Goal: Information Seeking & Learning: Learn about a topic

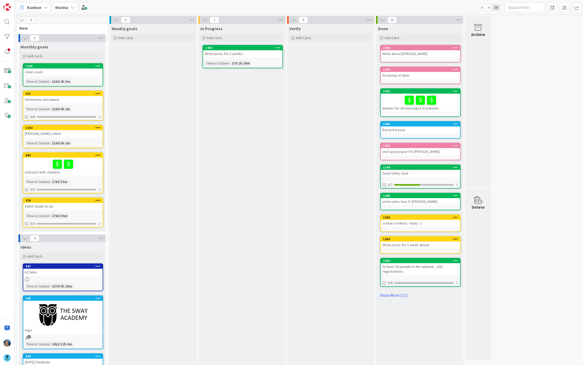
click at [67, 9] on b "Marina" at bounding box center [61, 7] width 13 height 5
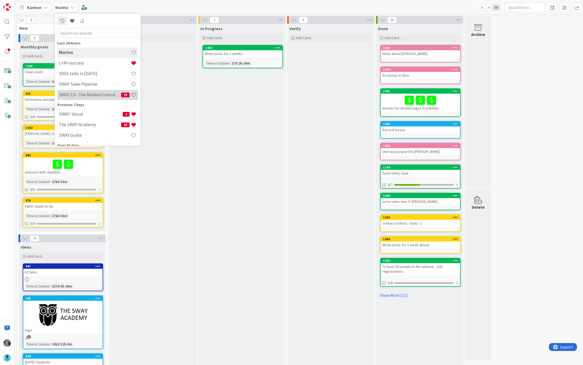
click at [73, 96] on h4 "SWAY 2.0 - The Modern Consulting Blueprint" at bounding box center [90, 94] width 62 height 5
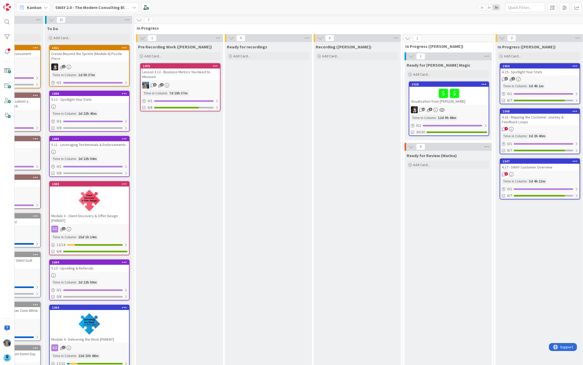
scroll to position [0, 65]
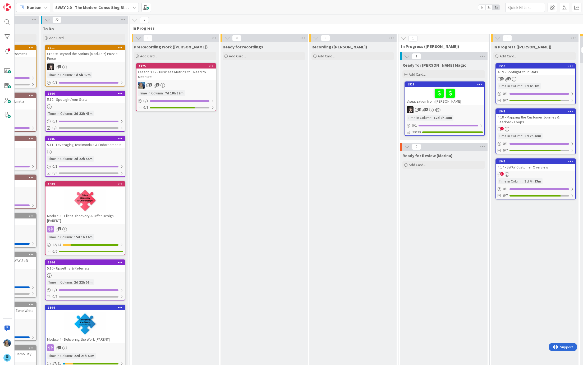
click at [175, 77] on div "Lesson 3.12 - Business Metrics You Need to Measure" at bounding box center [175, 75] width 79 height 12
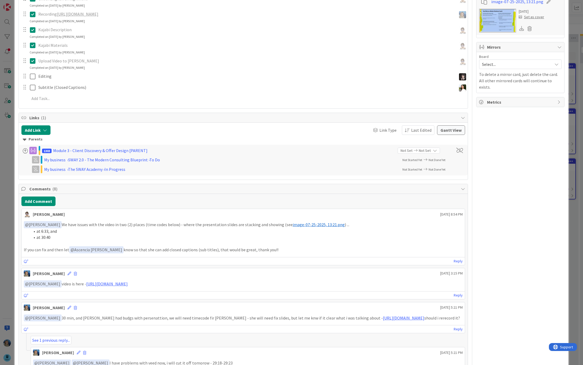
scroll to position [142, 0]
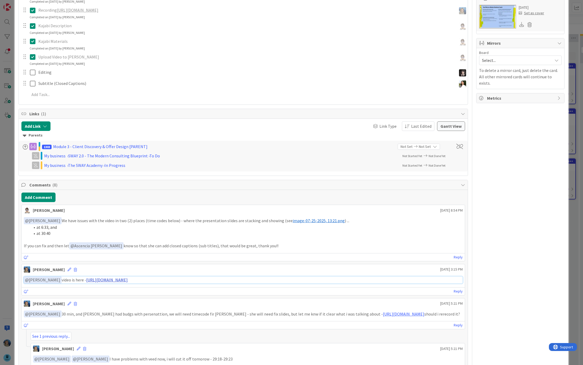
click at [116, 278] on link "[URL][DOMAIN_NAME]" at bounding box center [107, 279] width 42 height 5
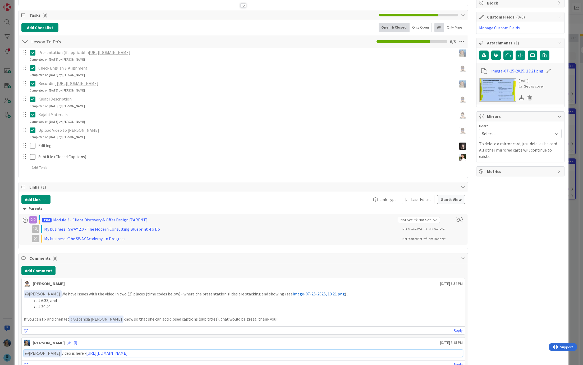
scroll to position [67, 0]
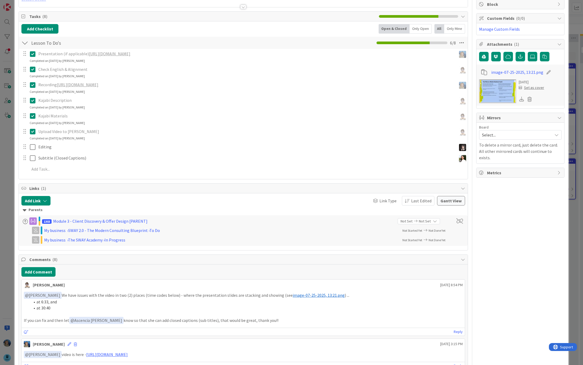
click at [100, 53] on link "[URL][DOMAIN_NAME]" at bounding box center [110, 53] width 42 height 5
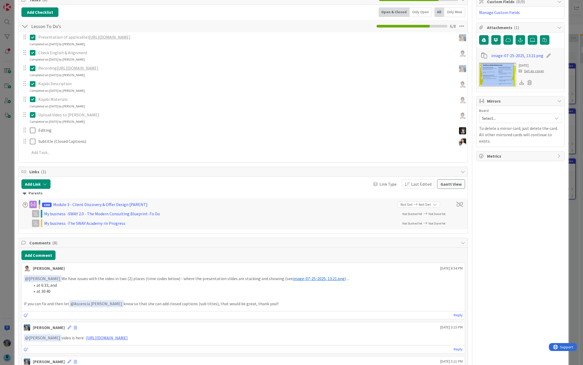
scroll to position [84, 0]
click at [41, 251] on button "Add Comment" at bounding box center [38, 255] width 34 height 10
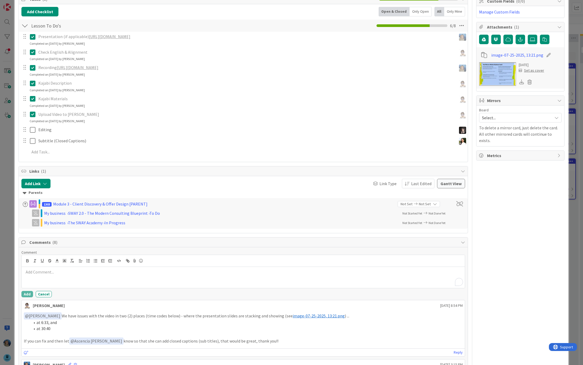
click at [46, 276] on div "To enrich screen reader interactions, please activate Accessibility in Grammarl…" at bounding box center [243, 277] width 443 height 21
click at [64, 326] on li "at 30:40" at bounding box center [246, 329] width 433 height 6
click at [40, 275] on div "To enrich screen reader interactions, please activate Accessibility in Grammarl…" at bounding box center [243, 277] width 443 height 21
click at [459, 351] on link "Reply" at bounding box center [458, 352] width 9 height 7
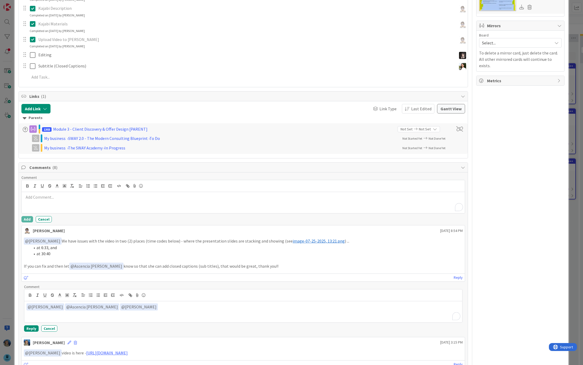
scroll to position [164, 0]
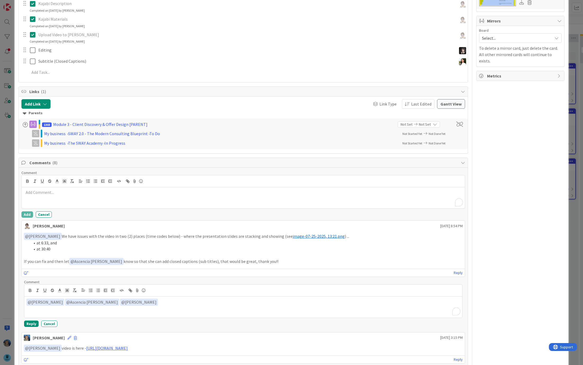
click at [162, 304] on div "﻿ @ [PERSON_NAME] ﻿ ﻿ @ Ascencia [PERSON_NAME] ﻿ ﻿ @ [PERSON_NAME] ﻿" at bounding box center [243, 307] width 438 height 21
click at [31, 321] on button "Reply" at bounding box center [31, 324] width 15 height 6
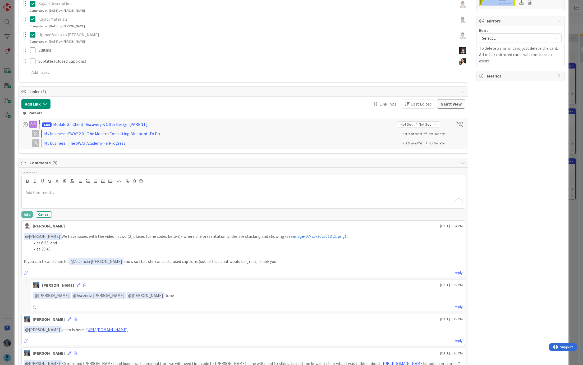
scroll to position [0, 0]
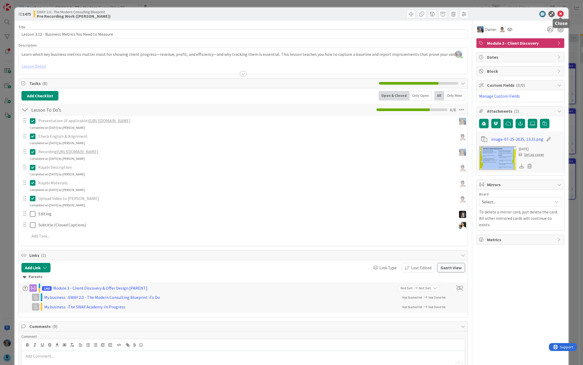
click at [560, 13] on icon at bounding box center [561, 14] width 6 height 6
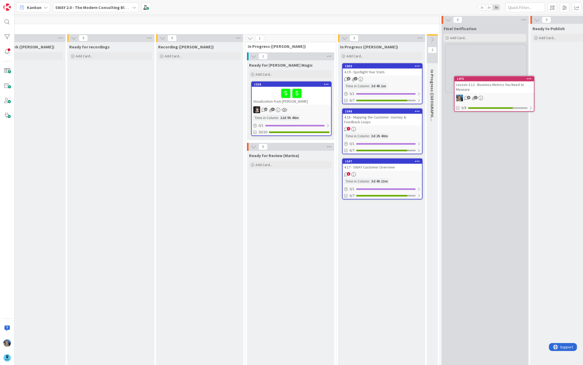
scroll to position [0, 220]
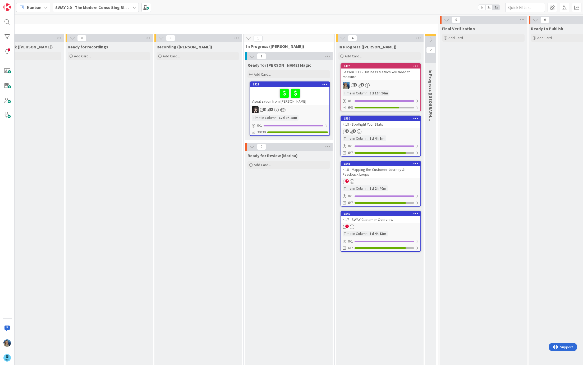
click at [430, 40] on icon at bounding box center [431, 40] width 6 height 6
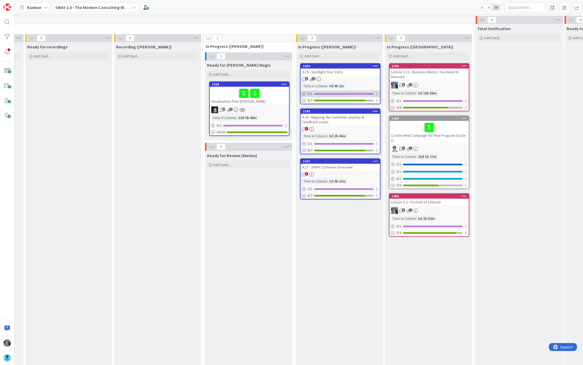
scroll to position [0, 279]
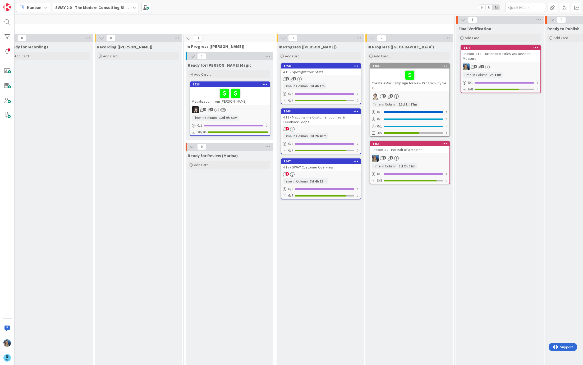
click at [494, 56] on div "Lesson 3.12 - Business Metrics You Need to Measure" at bounding box center [500, 56] width 79 height 12
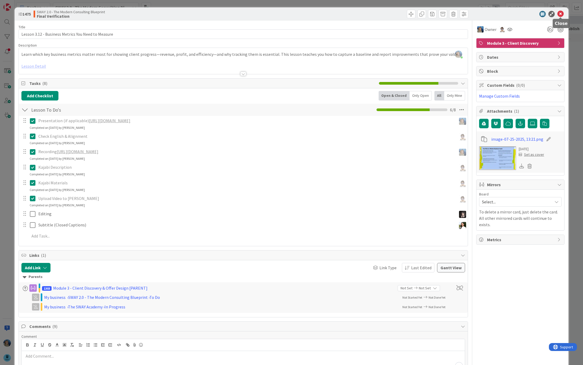
click at [560, 14] on icon at bounding box center [561, 14] width 6 height 6
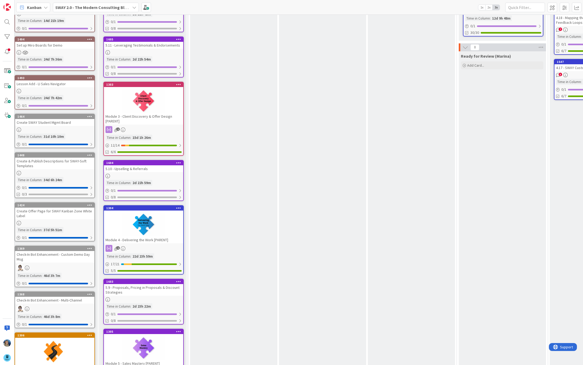
scroll to position [103, 6]
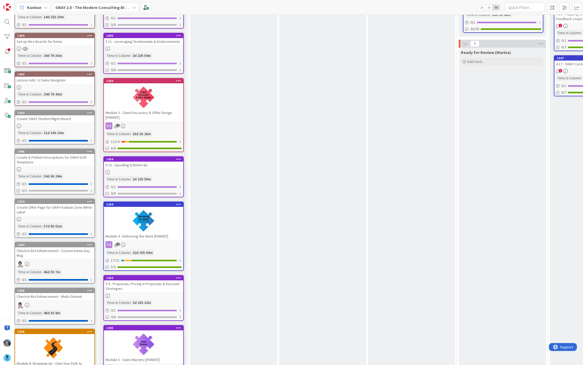
click at [490, 7] on span "2x" at bounding box center [489, 7] width 7 height 5
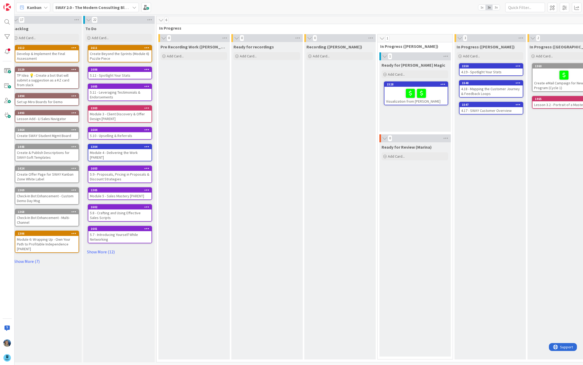
scroll to position [0, 6]
click at [102, 249] on link "Show More (12)" at bounding box center [118, 252] width 67 height 8
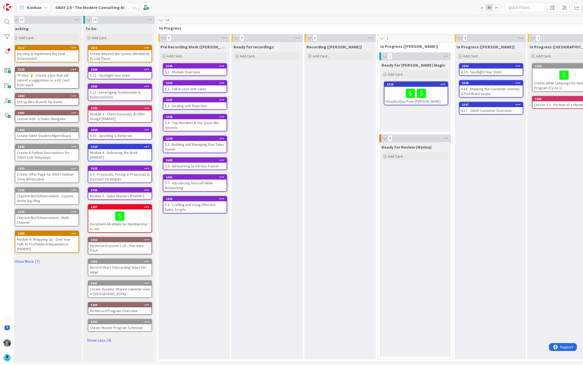
click at [130, 193] on div "Module 5 - Sales Mastery [PARENT]" at bounding box center [119, 196] width 63 height 7
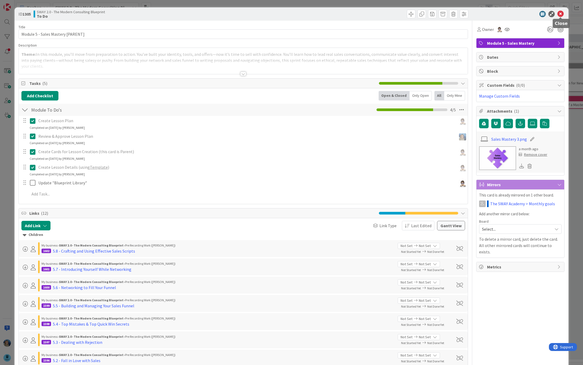
click at [559, 11] on icon at bounding box center [561, 14] width 6 height 6
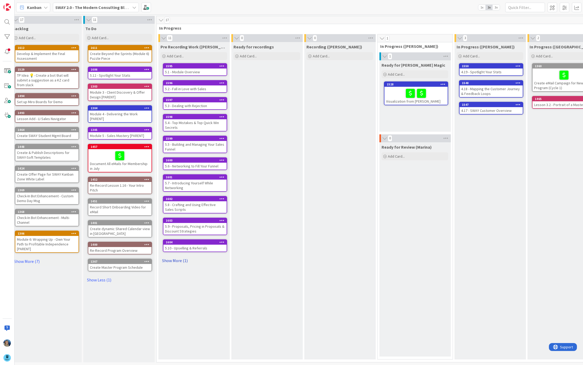
click at [179, 257] on link "Show More (1)" at bounding box center [194, 260] width 67 height 8
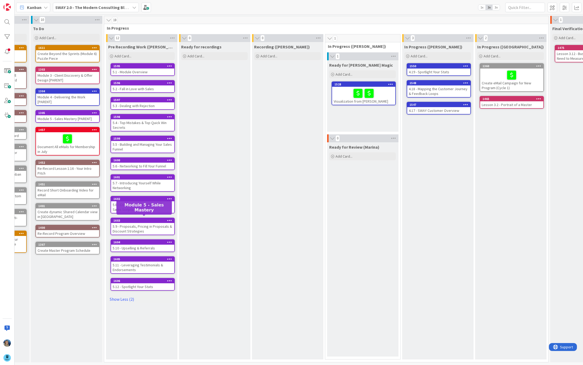
scroll to position [0, 61]
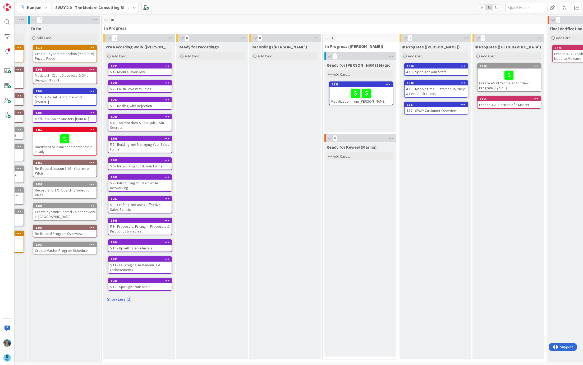
click at [63, 74] on div "Module 3 - Client Discovery & Offer Design [PARENT]" at bounding box center [64, 78] width 63 height 12
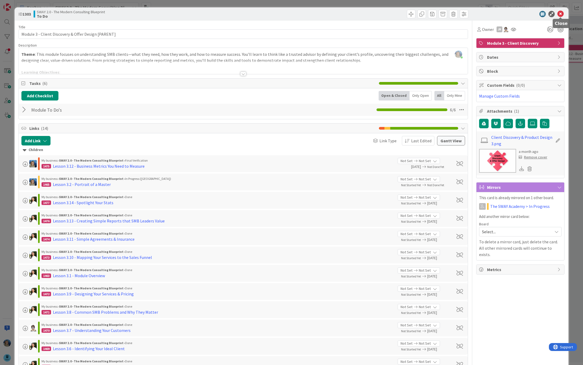
click at [560, 15] on icon at bounding box center [561, 14] width 6 height 6
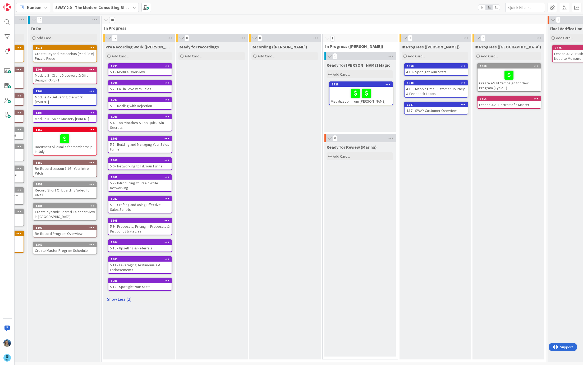
click at [126, 295] on link "Show Less (2)" at bounding box center [139, 299] width 67 height 8
click at [128, 256] on link "Show More (2)" at bounding box center [139, 260] width 67 height 8
